Goal: Task Accomplishment & Management: Manage account settings

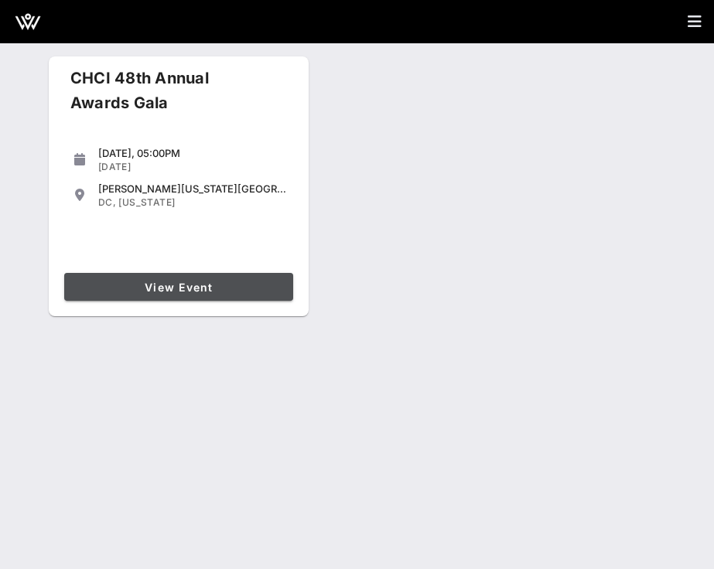
click at [221, 289] on span "View Event" at bounding box center [178, 287] width 217 height 13
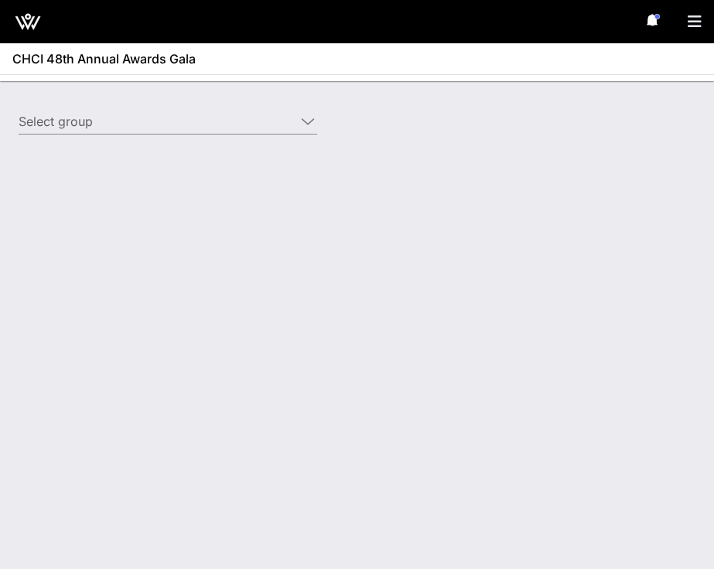
type input "Target (Target) [[PERSON_NAME], [PERSON_NAME][EMAIL_ADDRESS][PERSON_NAME][DOMAI…"
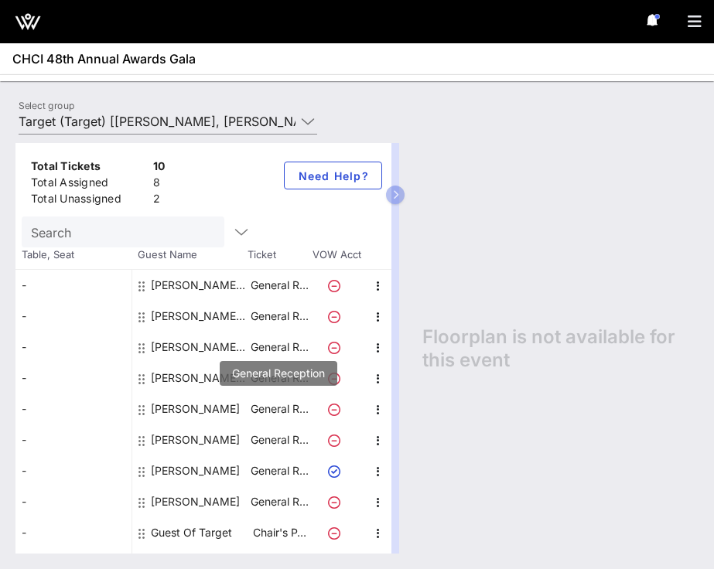
scroll to position [25, 0]
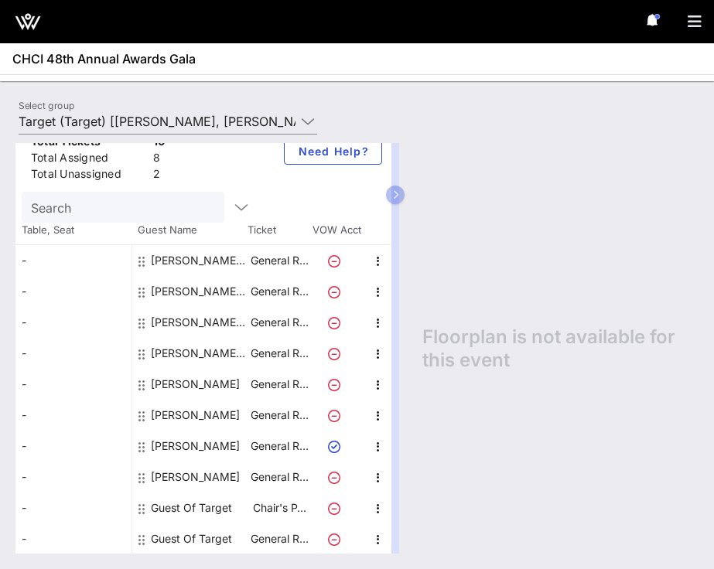
click at [331, 537] on icon at bounding box center [334, 540] width 12 height 12
click at [375, 536] on icon "button" at bounding box center [378, 540] width 19 height 19
click at [407, 508] on div "Edit" at bounding box center [417, 514] width 31 height 12
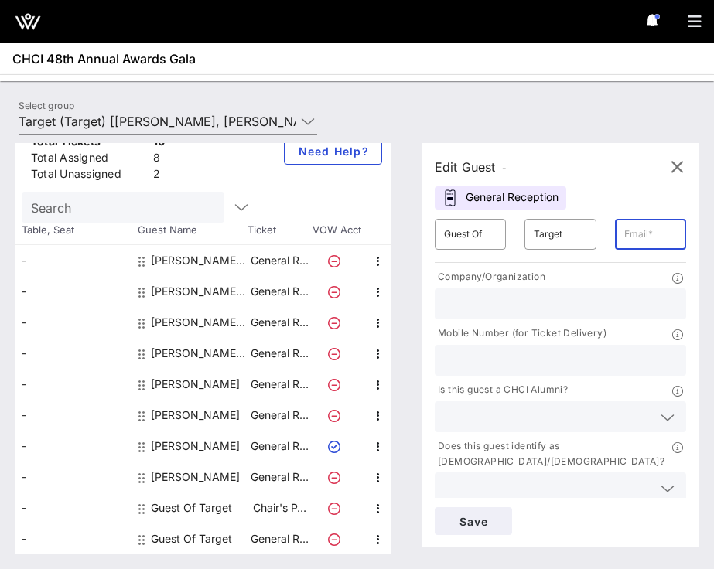
click at [642, 232] on input "text" at bounding box center [650, 234] width 53 height 25
paste input "[EMAIL_ADDRESS][DOMAIN_NAME]"
type input "[EMAIL_ADDRESS][DOMAIN_NAME]"
click at [476, 238] on input "Guest Of" at bounding box center [470, 234] width 53 height 25
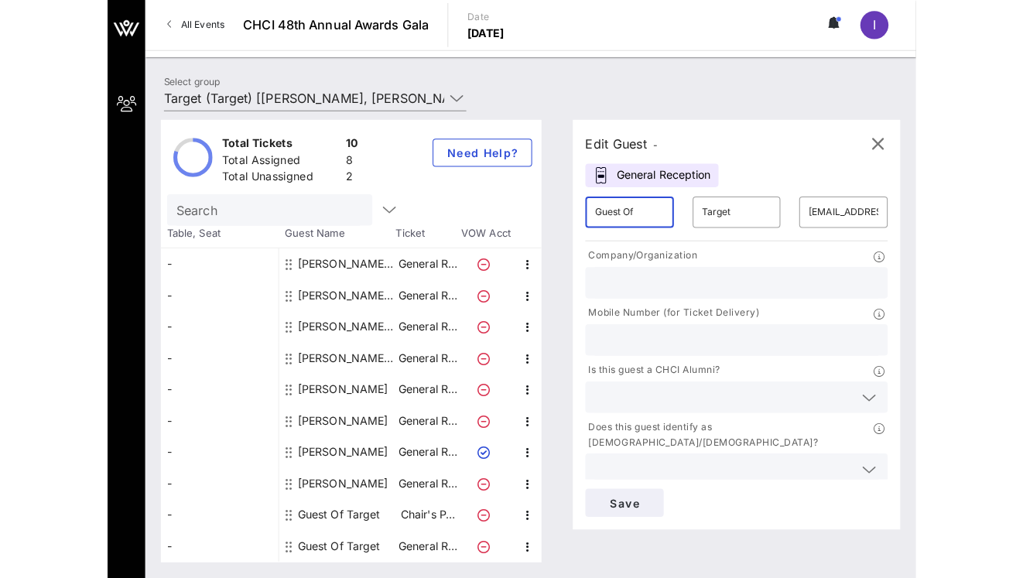
scroll to position [0, 0]
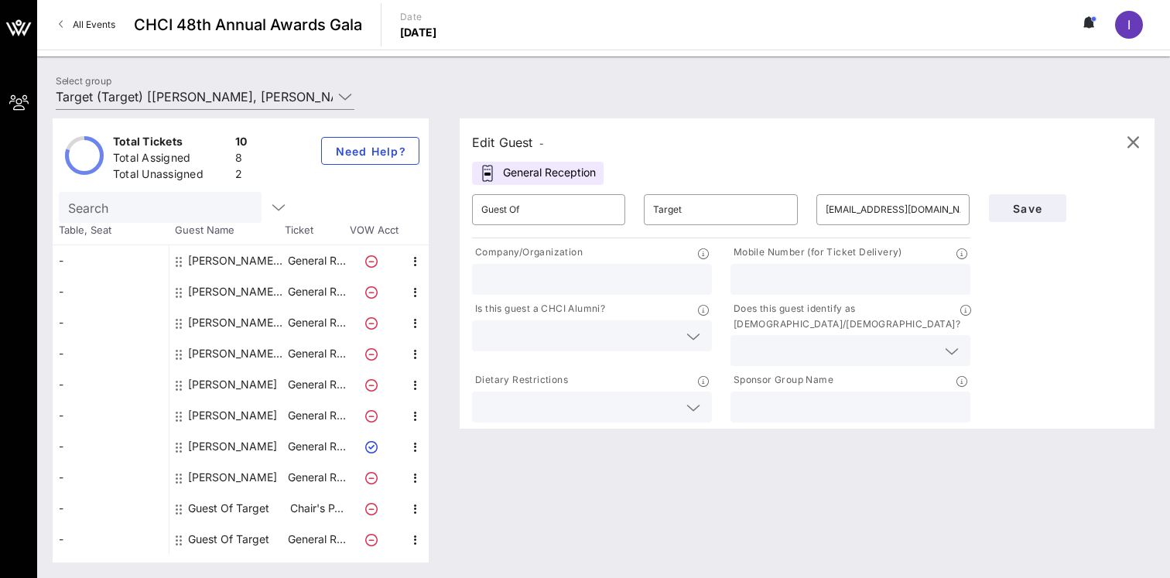
click at [570, 143] on div "Edit Guest -" at bounding box center [807, 142] width 670 height 23
click at [544, 212] on input "Guest Of" at bounding box center [548, 209] width 135 height 25
drag, startPoint x: 553, startPoint y: 210, endPoint x: 426, endPoint y: 210, distance: 126.9
click at [429, 210] on div "Total Tickets 10 Total Assigned 8 Total Unassigned 2 Need Help? Search Table, S…" at bounding box center [604, 340] width 1102 height 444
type input "[PERSON_NAME]"
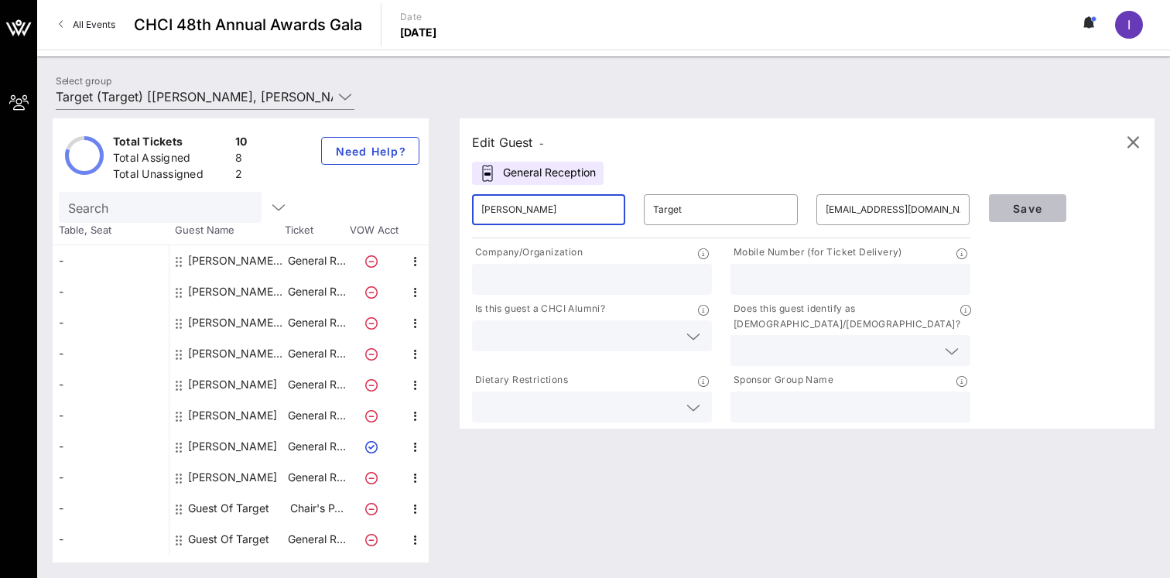
click at [713, 207] on span "Save" at bounding box center [1027, 208] width 53 height 13
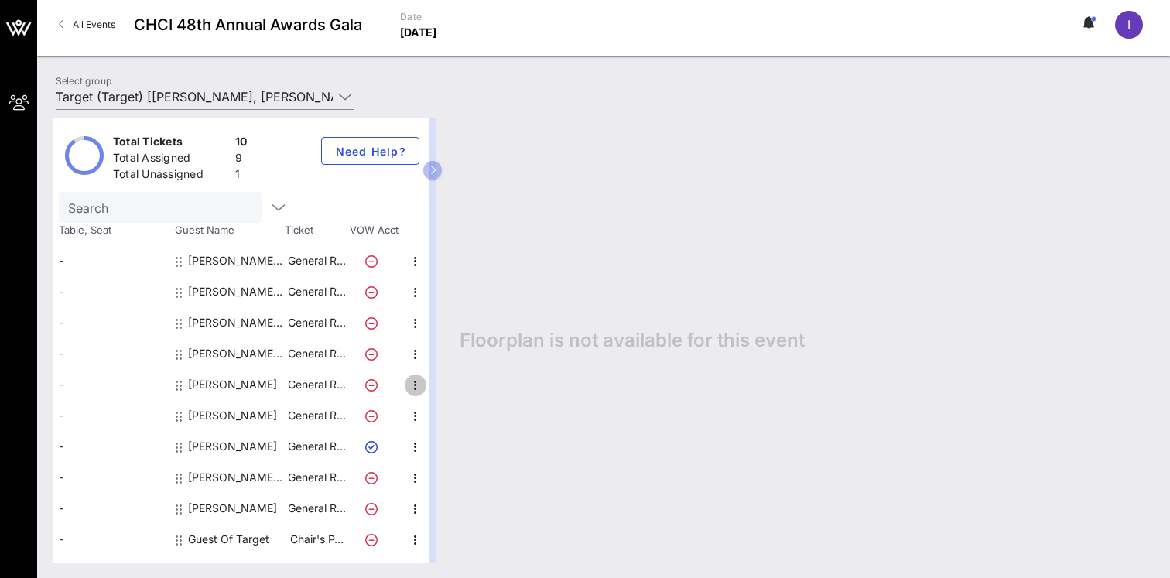
click at [412, 388] on icon "button" at bounding box center [415, 385] width 19 height 19
click at [434, 392] on div "Edit" at bounding box center [454, 389] width 56 height 31
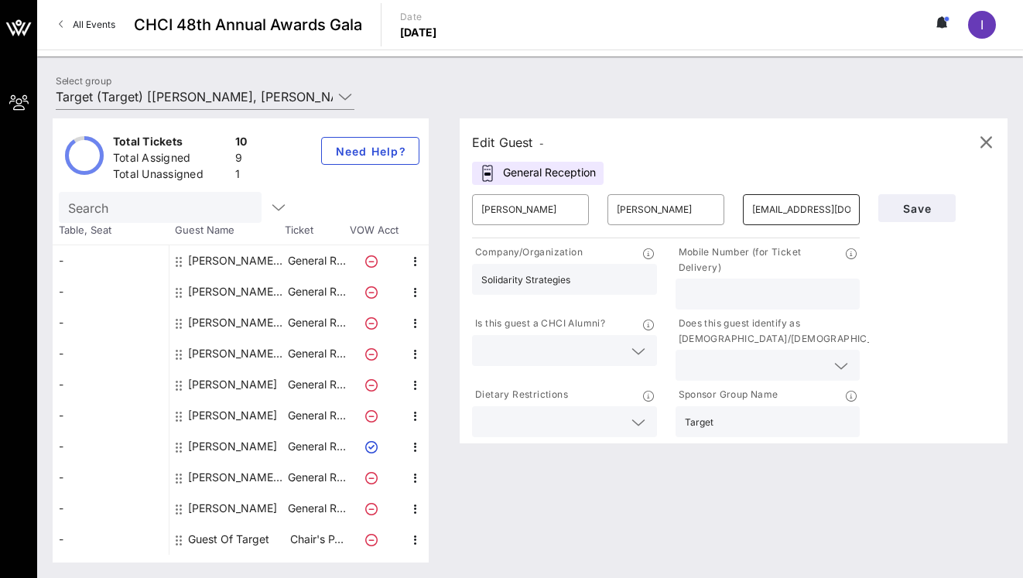
click at [713, 210] on input "[EMAIL_ADDRESS][DOMAIN_NAME]" at bounding box center [801, 209] width 98 height 25
paste input "omorel@markanthony"
drag, startPoint x: 765, startPoint y: 211, endPoint x: 706, endPoint y: 210, distance: 58.8
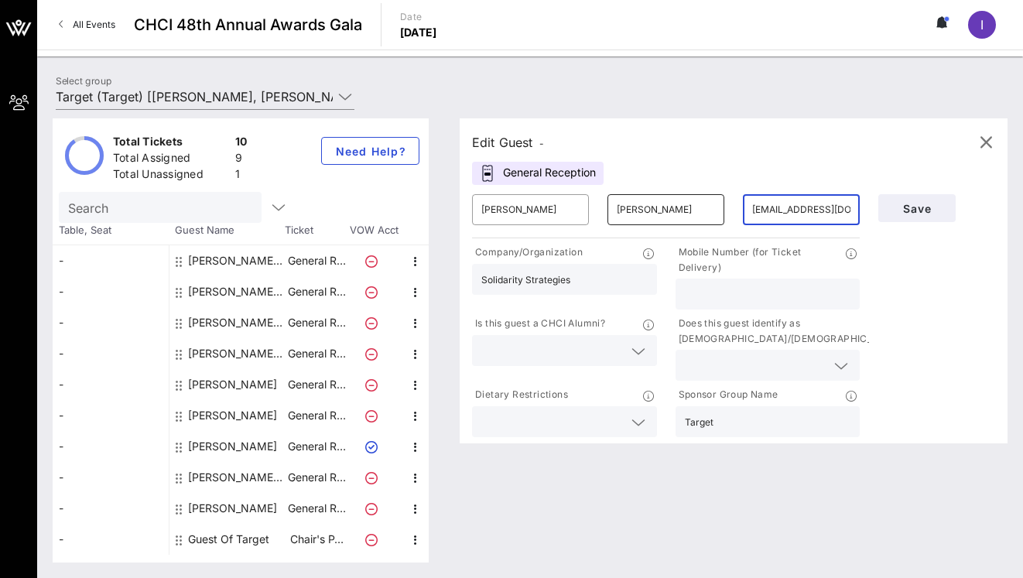
click at [706, 210] on div "​ [PERSON_NAME] ​ [PERSON_NAME] ​ [EMAIL_ADDRESS][DOMAIN_NAME]" at bounding box center [666, 210] width 406 height 50
type input "[EMAIL_ADDRESS][DOMAIN_NAME]"
drag, startPoint x: 511, startPoint y: 207, endPoint x: 418, endPoint y: 207, distance: 93.6
click at [418, 207] on div "Total Tickets 10 Total Assigned 9 Total Unassigned 1 Need Help? Search Table, S…" at bounding box center [530, 340] width 955 height 444
type input "Osiris"
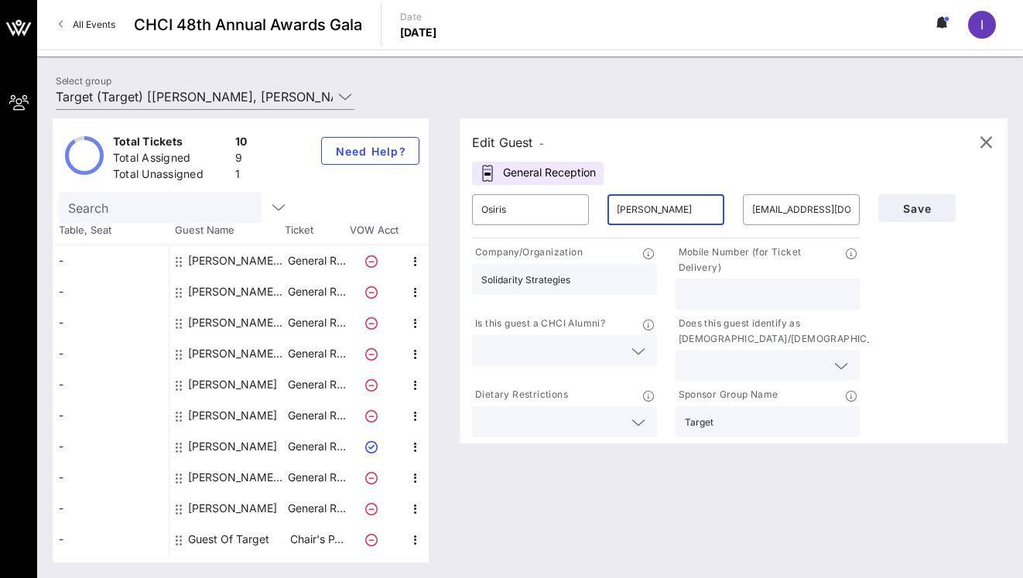
type input "[PERSON_NAME]"
drag, startPoint x: 580, startPoint y: 286, endPoint x: 386, endPoint y: 277, distance: 194.4
click at [386, 277] on div "Total Tickets 10 Total Assigned 9 Total Unassigned 1 Need Help? Search Table, S…" at bounding box center [530, 340] width 955 height 444
type input "H"
type input "HLA"
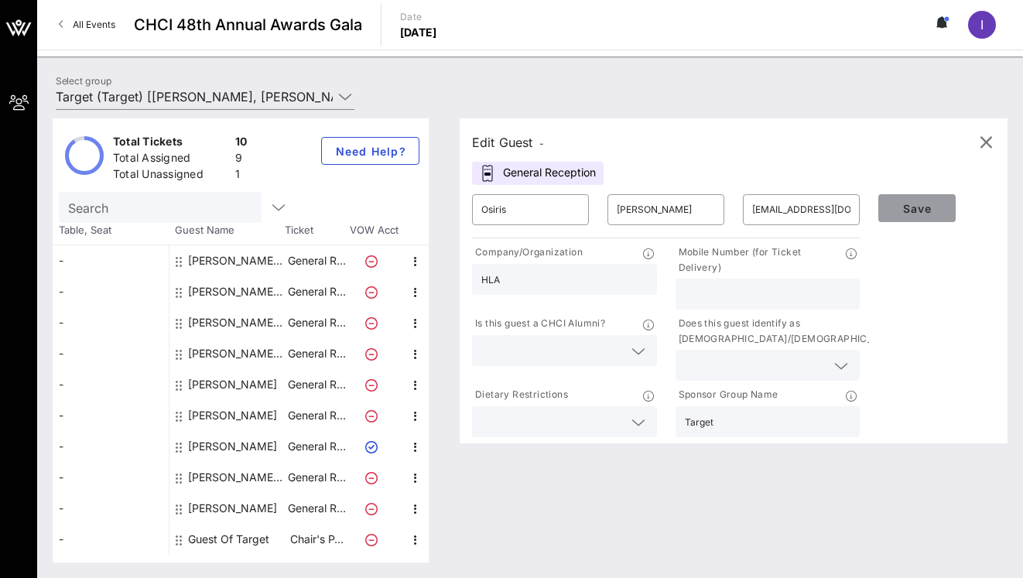
click at [713, 208] on span "Save" at bounding box center [917, 208] width 53 height 13
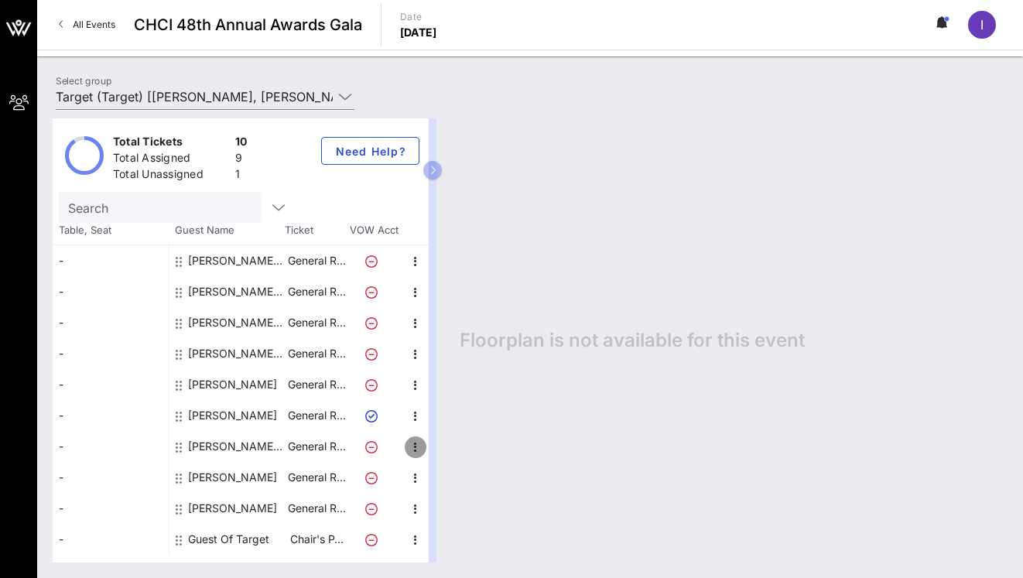
click at [415, 446] on icon "button" at bounding box center [415, 447] width 19 height 19
click at [440, 448] on div "Edit" at bounding box center [454, 452] width 31 height 12
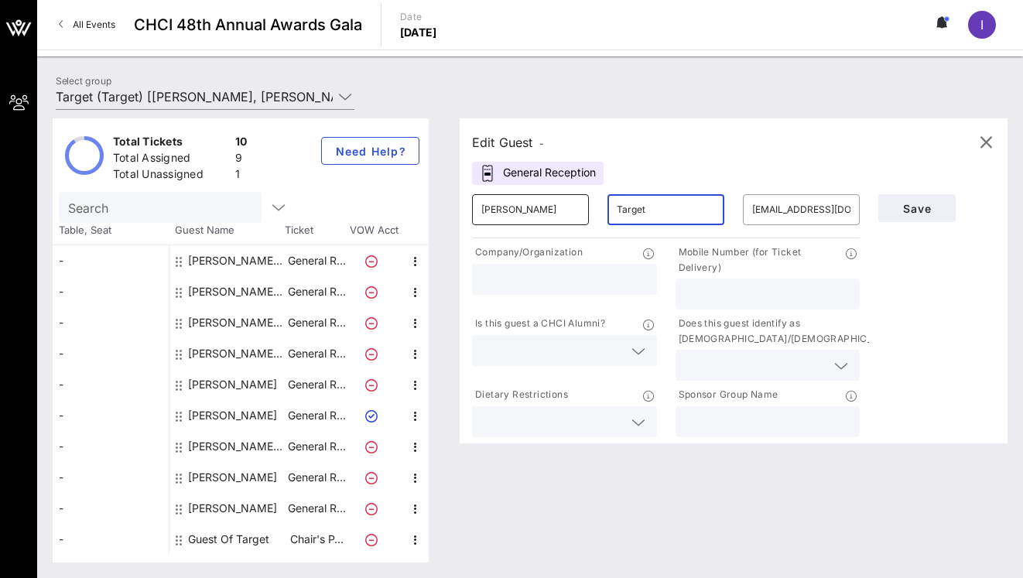
drag, startPoint x: 648, startPoint y: 210, endPoint x: 586, endPoint y: 210, distance: 61.1
click at [586, 210] on div "​ [PERSON_NAME] ​ Target ​ [EMAIL_ADDRESS][DOMAIN_NAME]" at bounding box center [666, 210] width 406 height 50
type input "Porroa"
click at [553, 206] on input "[PERSON_NAME]" at bounding box center [530, 209] width 98 height 25
type input "[PERSON_NAME]"
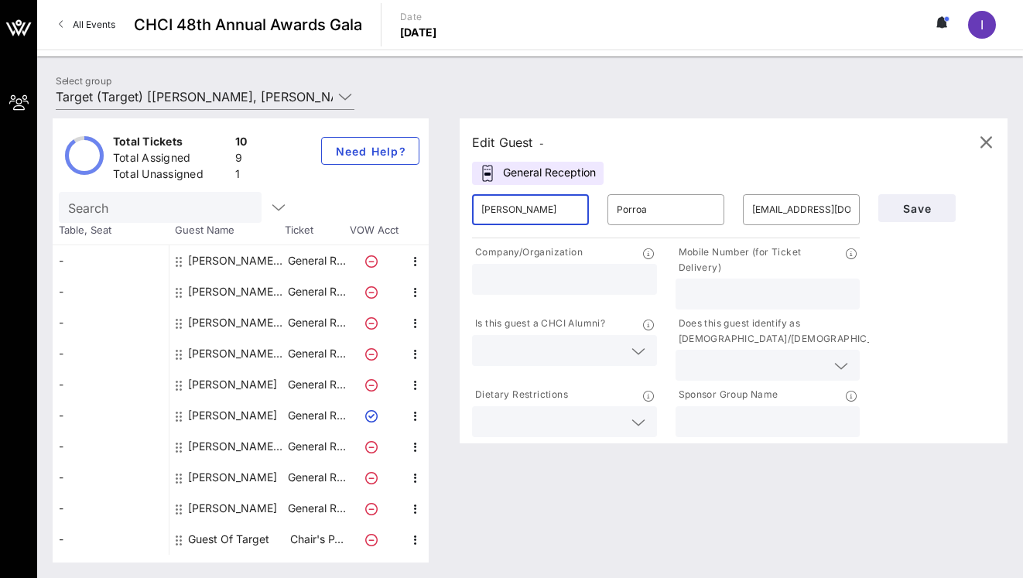
click at [713, 423] on input "text" at bounding box center [768, 422] width 166 height 20
type input "Target"
click at [589, 284] on input "text" at bounding box center [564, 279] width 166 height 20
type input "HLA"
click at [713, 200] on button "Save" at bounding box center [916, 208] width 77 height 28
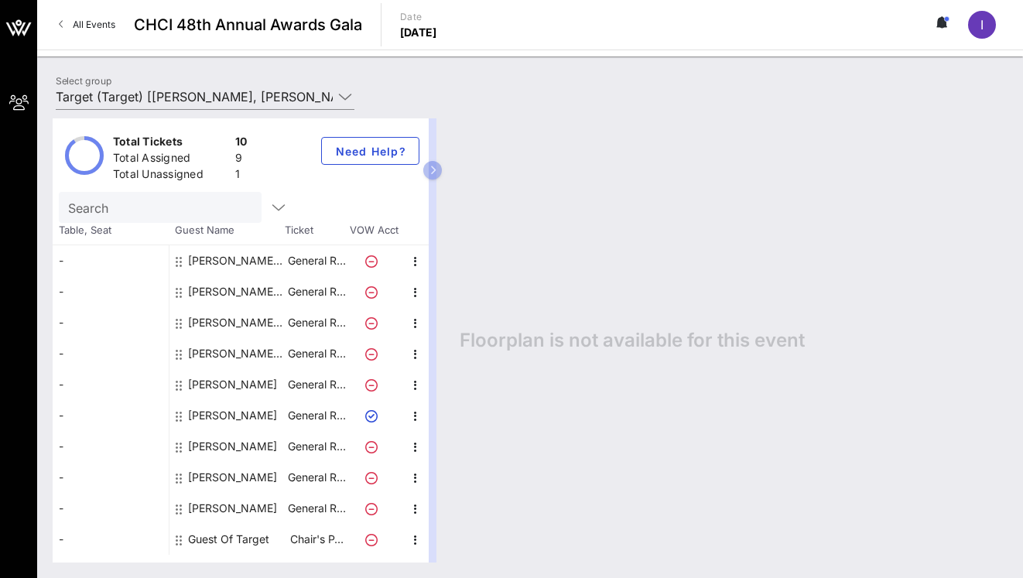
click at [258, 541] on div "Guest Of Target" at bounding box center [228, 539] width 81 height 31
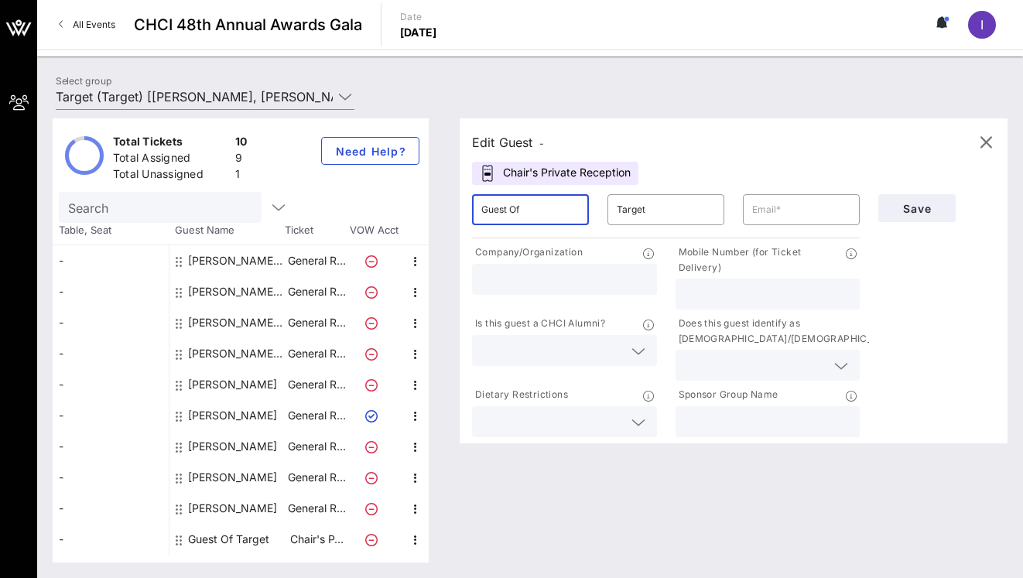
drag, startPoint x: 548, startPoint y: 212, endPoint x: 458, endPoint y: 213, distance: 89.8
click at [463, 213] on div "​ Guest Of" at bounding box center [530, 210] width 135 height 50
type input "[PERSON_NAME]"
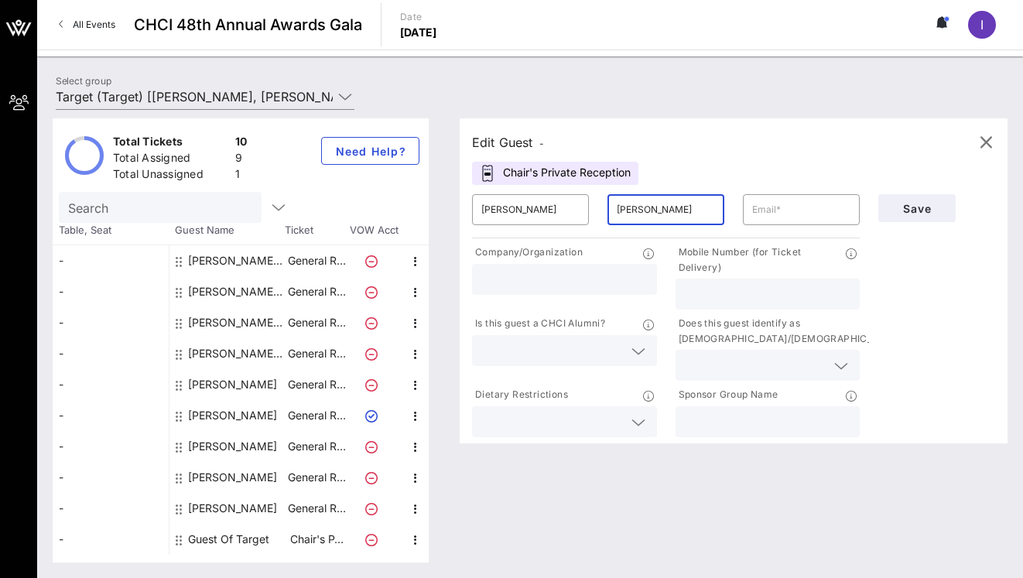
type input "[PERSON_NAME]"
click at [713, 213] on input "text" at bounding box center [801, 209] width 98 height 25
paste input "[PERSON_NAME][EMAIL_ADDRESS][DOMAIN_NAME]"
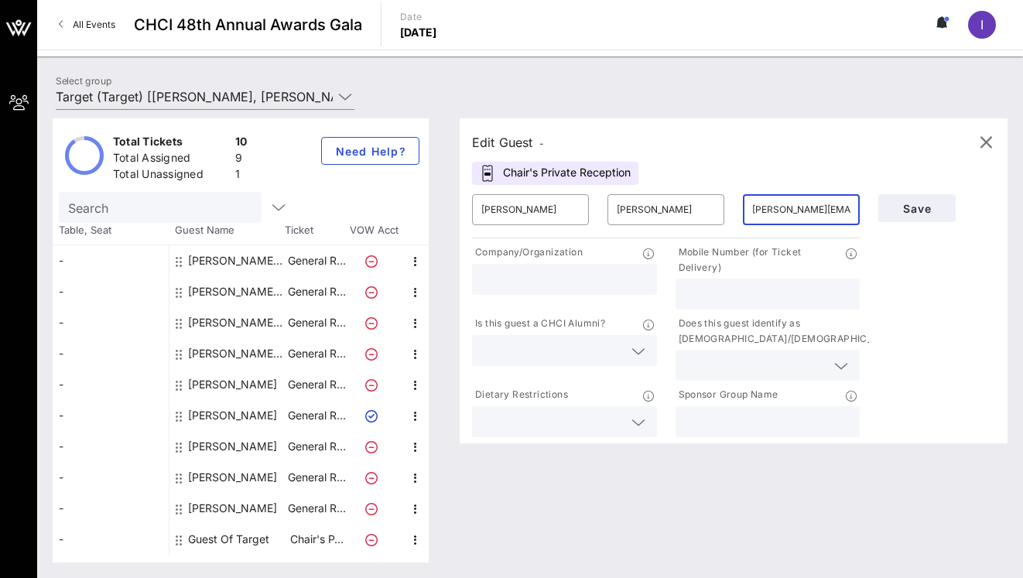
scroll to position [0, 42]
type input "[PERSON_NAME][EMAIL_ADDRESS][DOMAIN_NAME]"
click at [573, 273] on input "text" at bounding box center [564, 279] width 166 height 20
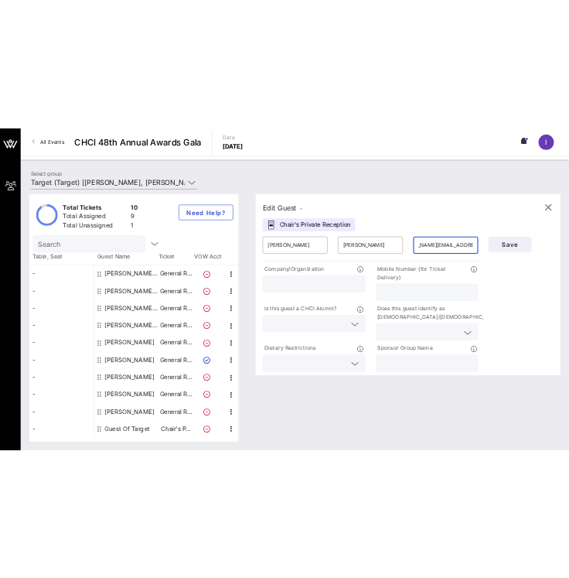
scroll to position [0, 0]
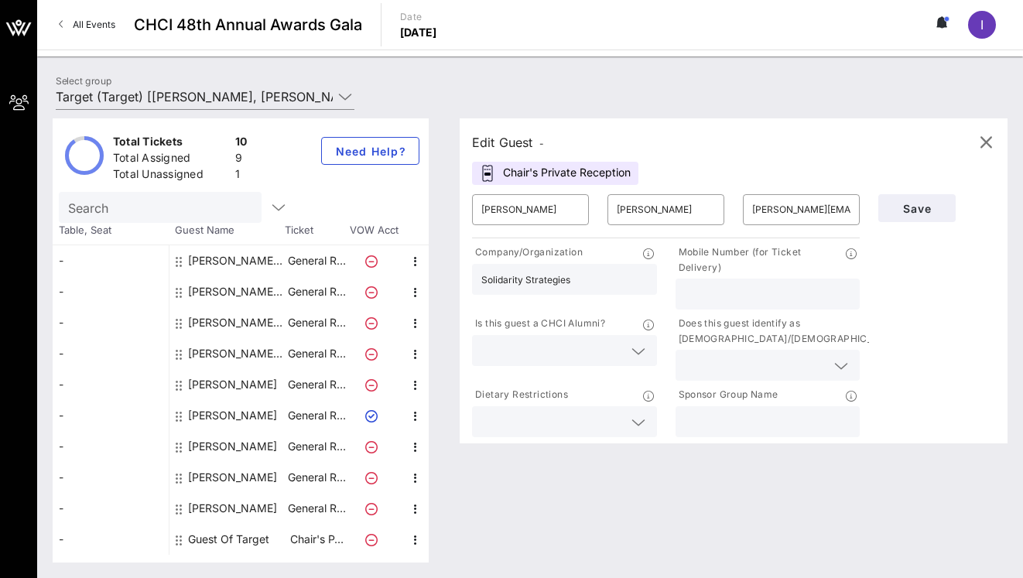
type input "Solidarity Strategies"
click at [711, 410] on div at bounding box center [768, 421] width 166 height 31
type input "Target"
click at [713, 208] on span "Save" at bounding box center [917, 208] width 53 height 13
